Goal: Transaction & Acquisition: Purchase product/service

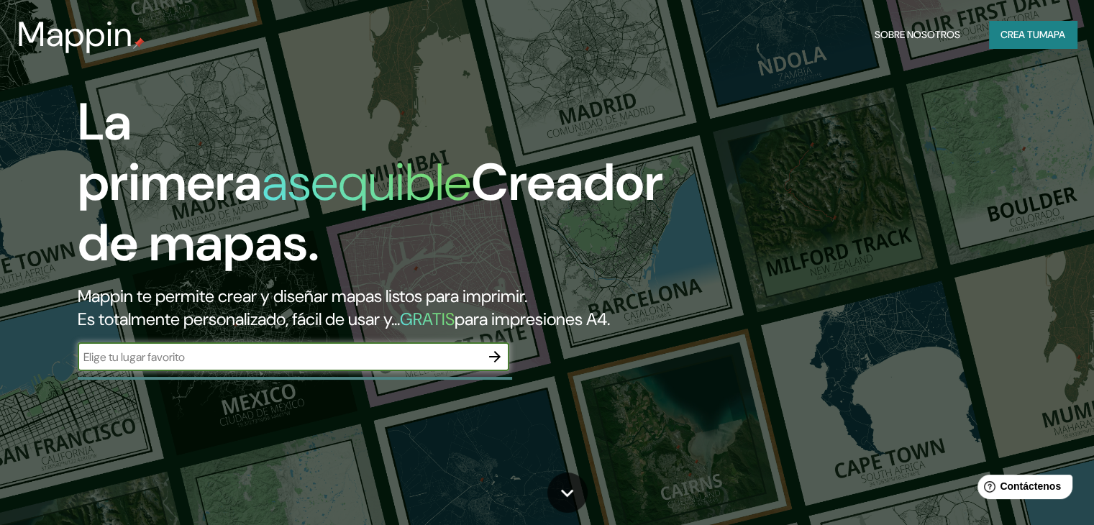
click at [362, 365] on input "text" at bounding box center [279, 357] width 403 height 17
type input "[GEOGRAPHIC_DATA]"
click at [489, 365] on icon "button" at bounding box center [494, 356] width 17 height 17
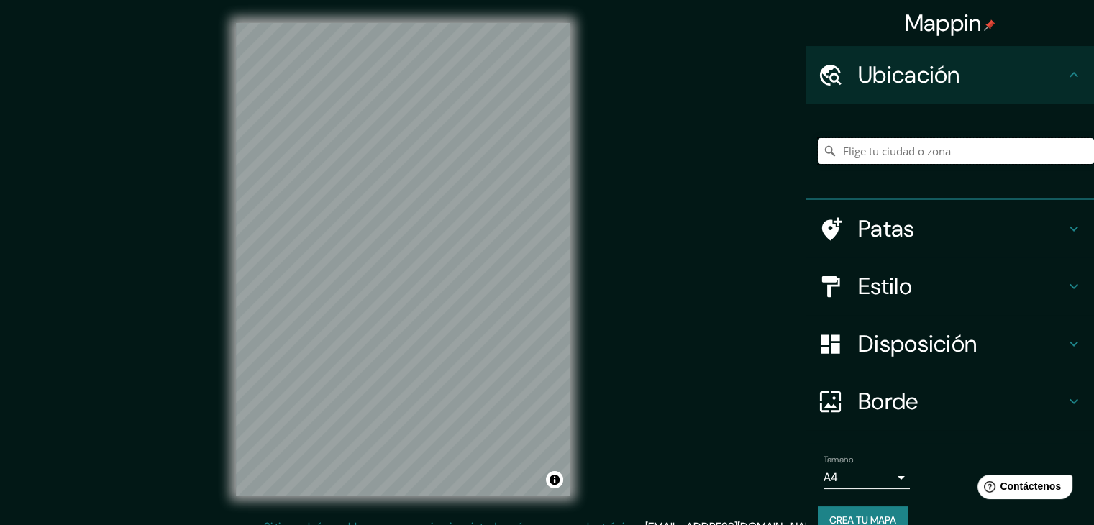
click at [859, 150] on input "Elige tu ciudad o zona" at bounding box center [956, 151] width 276 height 26
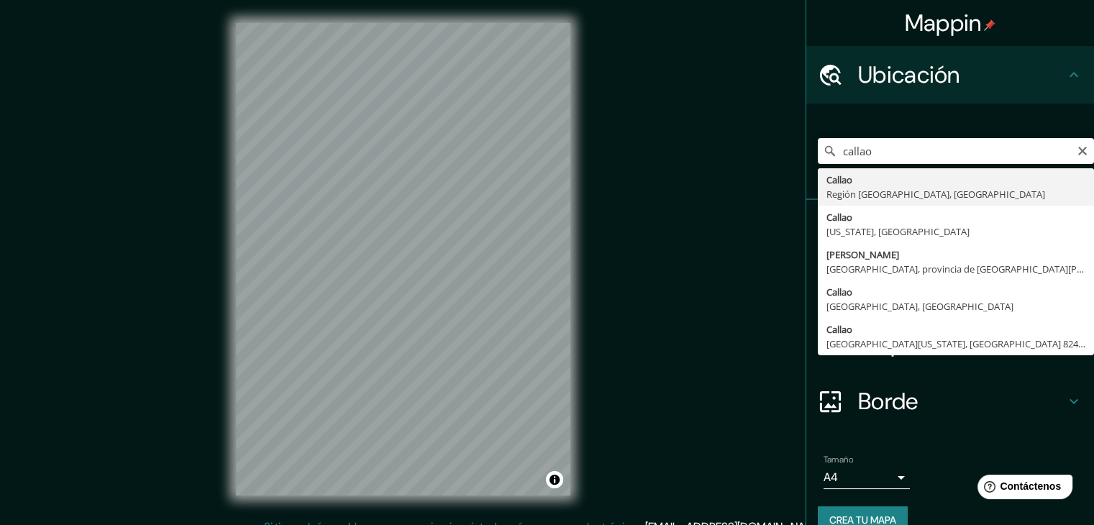
type input "[GEOGRAPHIC_DATA], [GEOGRAPHIC_DATA], [GEOGRAPHIC_DATA]"
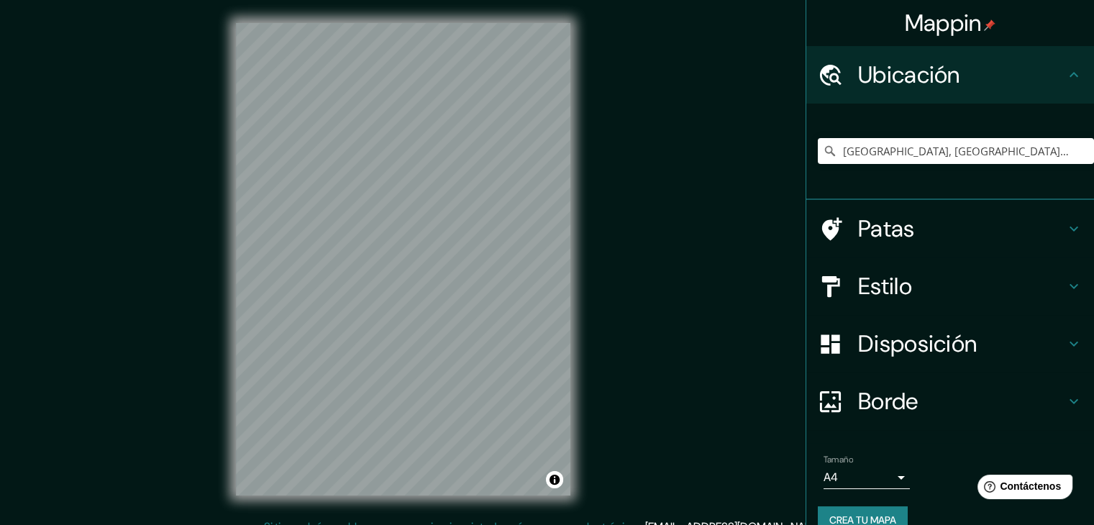
click at [869, 296] on font "Estilo" at bounding box center [885, 286] width 54 height 30
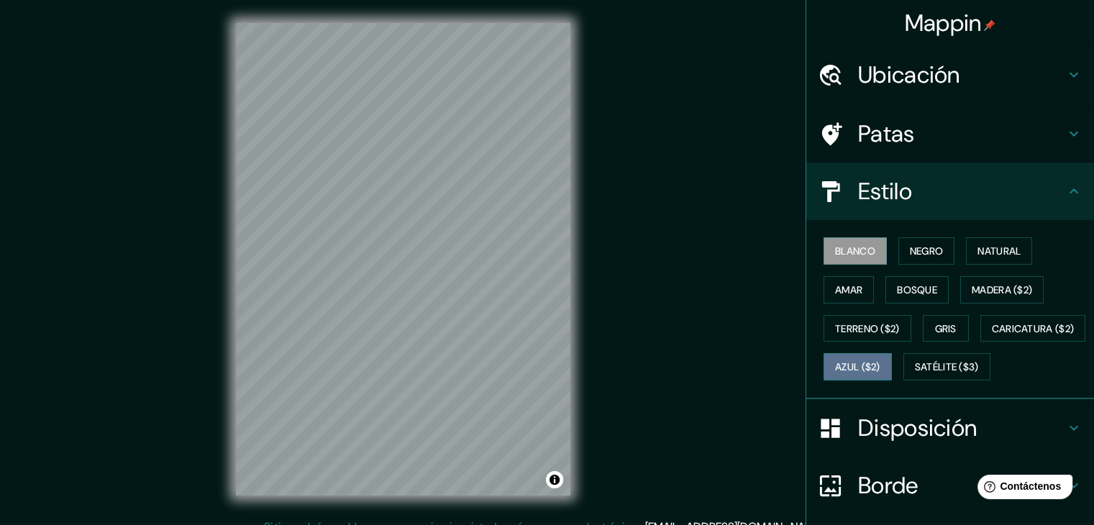
click at [880, 369] on font "Azul ($2)" at bounding box center [857, 367] width 45 height 13
click at [507, 277] on div "© Mapbox © OpenStreetMap Improve this map" at bounding box center [403, 259] width 380 height 518
